Goal: Task Accomplishment & Management: Complete application form

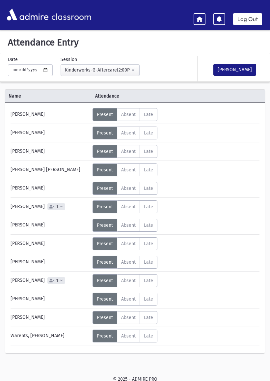
scroll to position [13, 0]
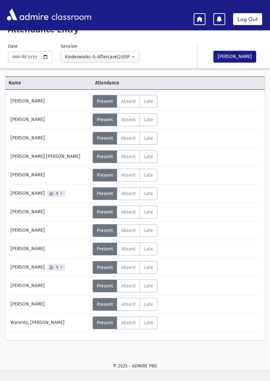
click at [76, 59] on div "Kinderworks-G-Aftercare(2:00PM-4:00PM)" at bounding box center [97, 56] width 65 height 7
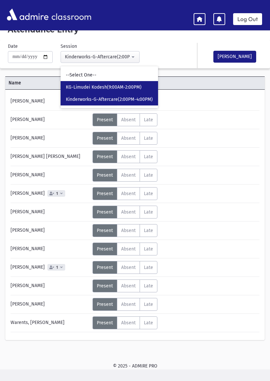
click at [62, 83] on link "KG-Limudei Kodesh(9:00AM-2:00PM)" at bounding box center [109, 87] width 97 height 12
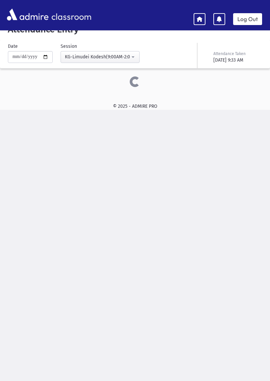
click at [65, 56] on div "KG-Limudei Kodesh(9:00AM-2:00PM)" at bounding box center [97, 56] width 65 height 7
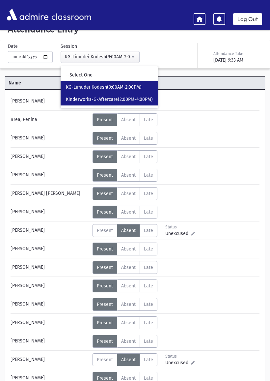
click at [74, 98] on span "Kinderworks-G-Aftercare(2:00PM-4:00PM)" at bounding box center [109, 99] width 87 height 7
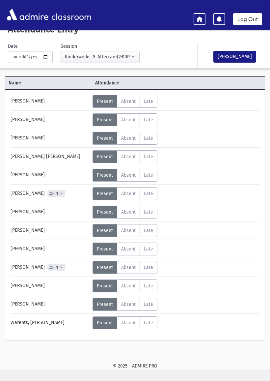
click at [133, 100] on span "Absent" at bounding box center [128, 101] width 14 height 6
click at [55, 268] on span "1" at bounding box center [57, 267] width 4 height 4
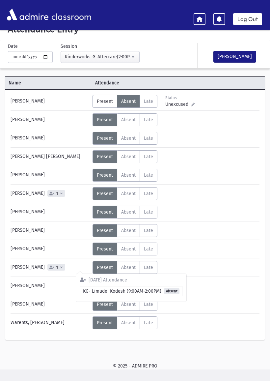
click at [51, 265] on span "1" at bounding box center [56, 267] width 18 height 7
click at [129, 194] on span "Absent" at bounding box center [128, 194] width 14 height 6
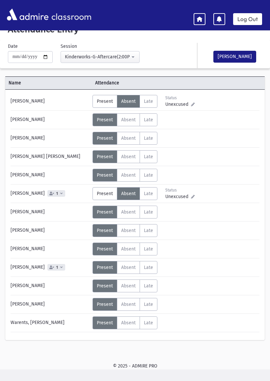
click at [234, 55] on button "[PERSON_NAME]" at bounding box center [234, 57] width 43 height 12
click at [71, 58] on div "Kinderworks-G-Aftercare(2:00PM-4:00PM)" at bounding box center [97, 56] width 65 height 7
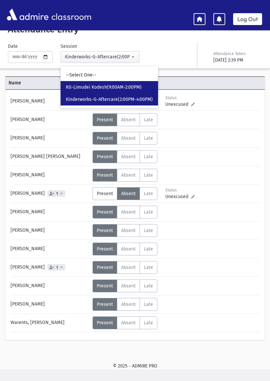
click at [66, 85] on span "KG-Limudei Kodesh(9:00AM-2:00PM)" at bounding box center [104, 87] width 76 height 7
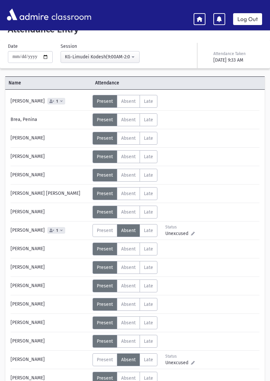
click at [104, 231] on span "Present" at bounding box center [105, 231] width 16 height 6
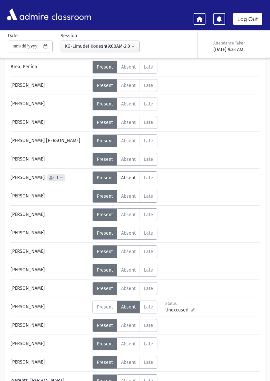
scroll to position [73, 0]
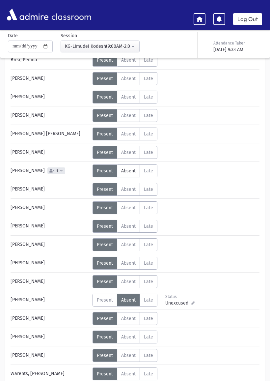
click at [103, 304] on label "Present P" at bounding box center [105, 299] width 25 height 13
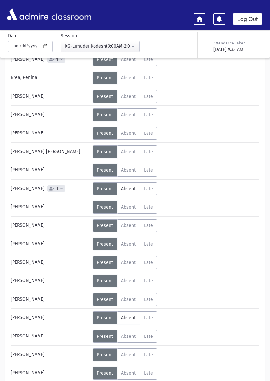
scroll to position [0, 0]
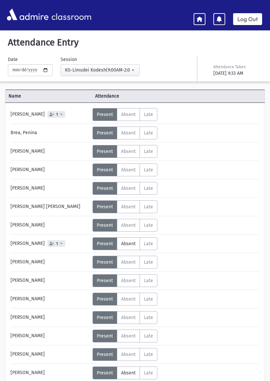
click at [110, 67] on div "KG-Limudei Kodesh(9:00AM-2:00PM)" at bounding box center [97, 70] width 65 height 7
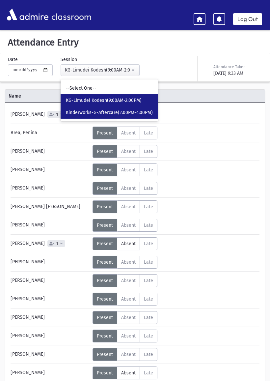
click at [133, 107] on link "Kinderworks-G-Aftercare(2:00PM-4:00PM)" at bounding box center [109, 112] width 97 height 12
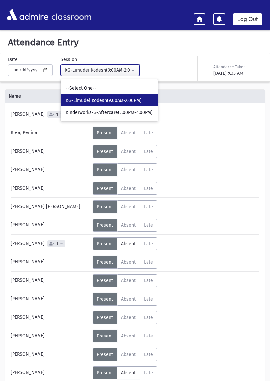
select select "****"
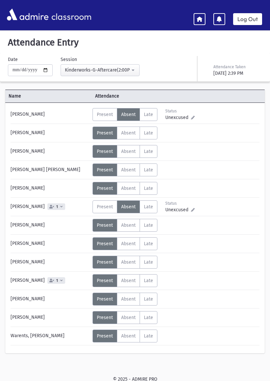
click at [128, 340] on label "Absent A" at bounding box center [128, 335] width 23 height 13
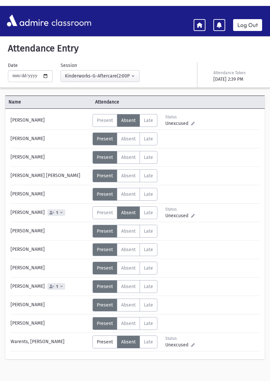
scroll to position [13, 0]
